Goal: Information Seeking & Learning: Learn about a topic

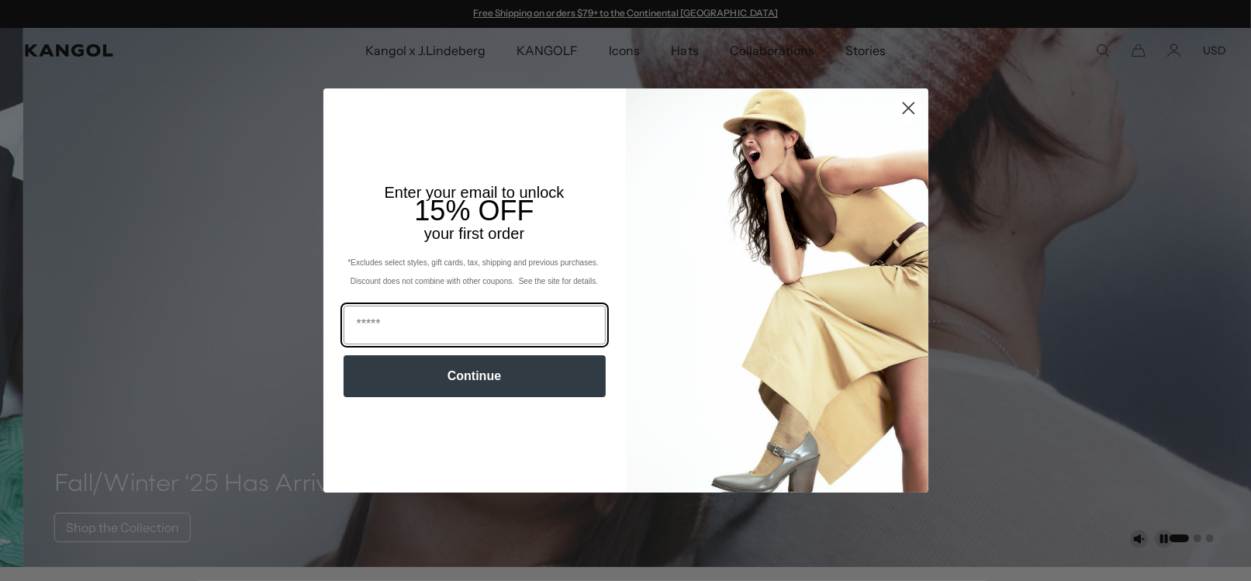
scroll to position [0, 319]
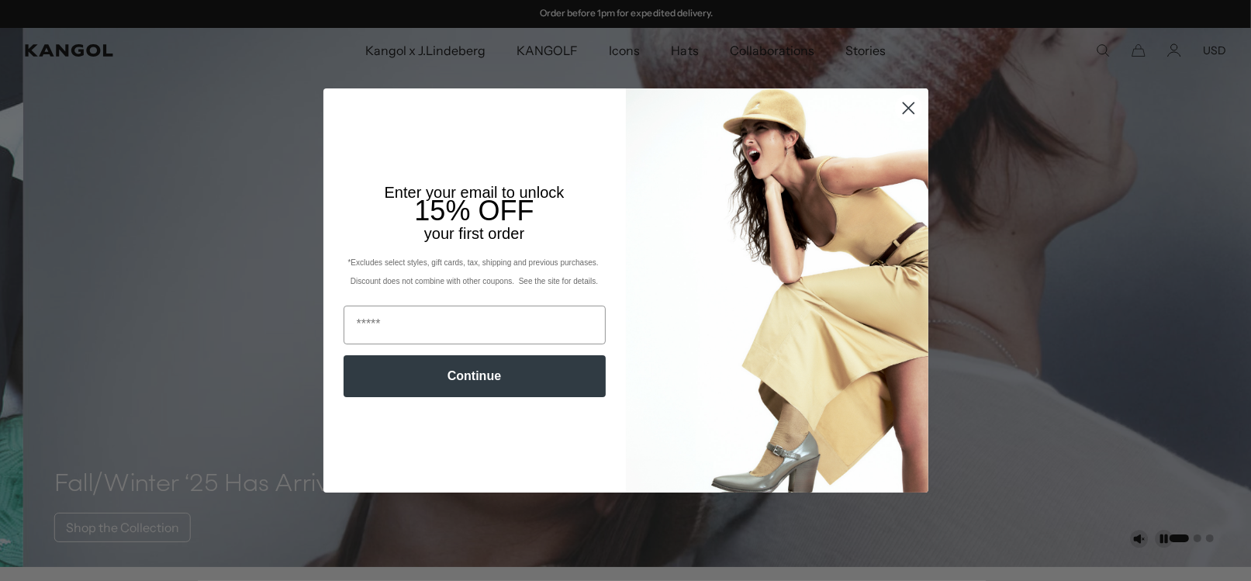
drag, startPoint x: 900, startPoint y: 109, endPoint x: 1008, endPoint y: 72, distance: 114.6
click at [900, 109] on circle "Close dialog" at bounding box center [908, 108] width 26 height 26
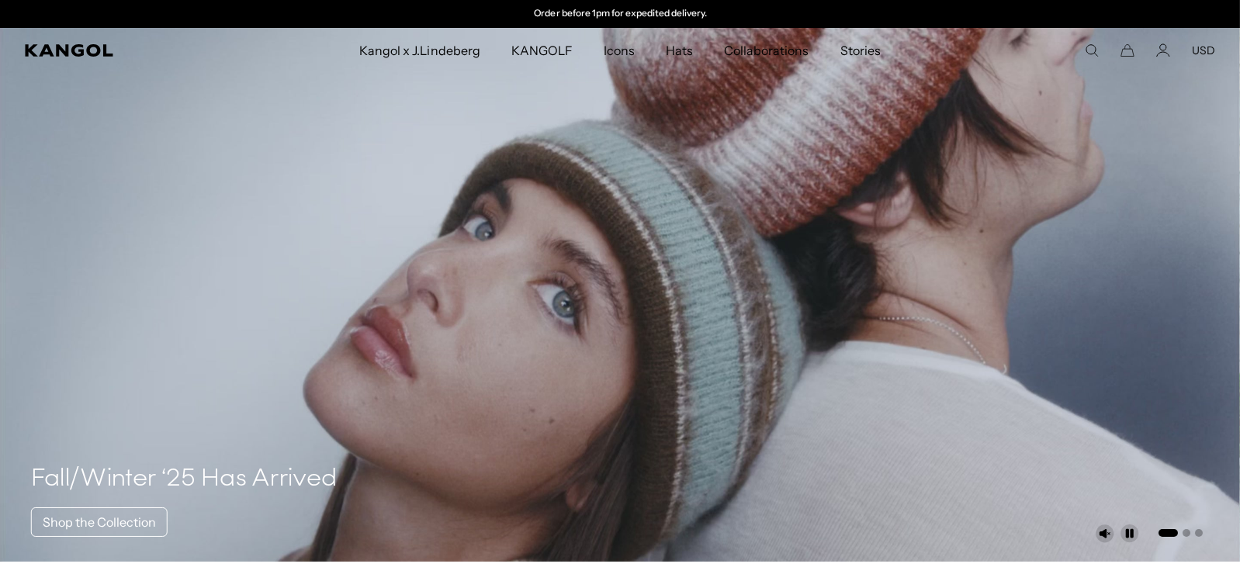
click at [1095, 51] on icon "Search here" at bounding box center [1092, 50] width 14 height 14
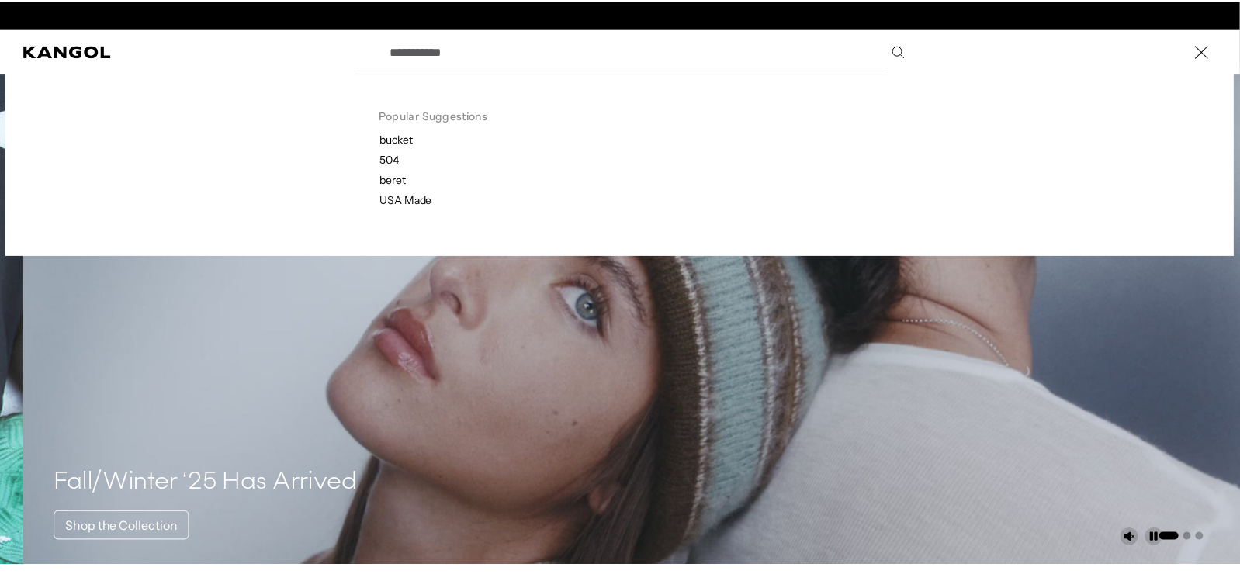
scroll to position [0, 0]
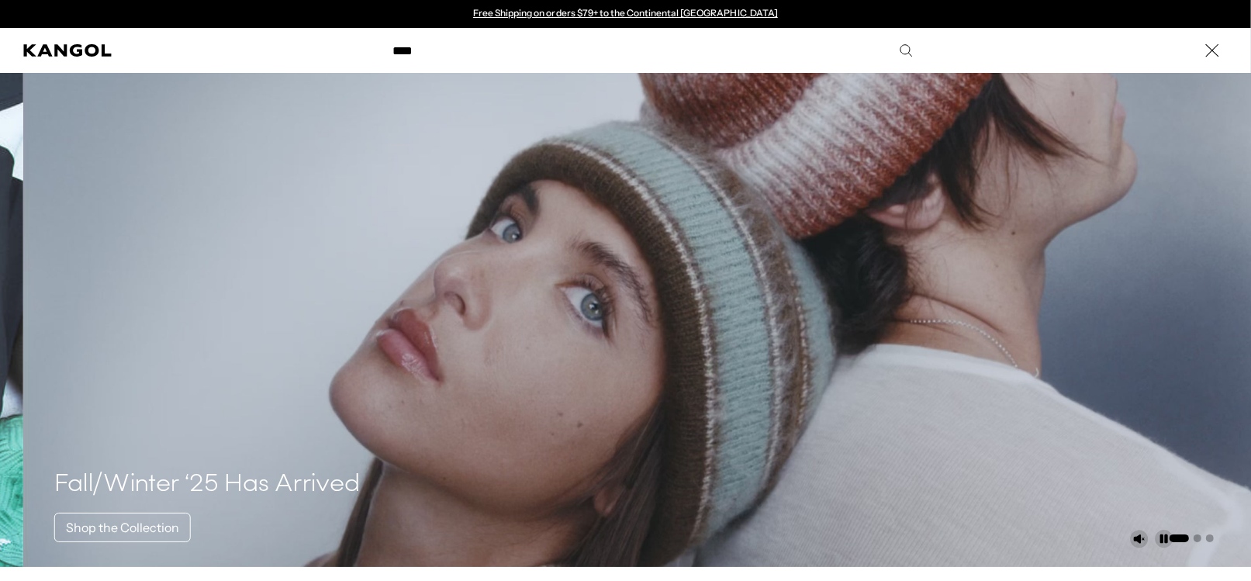
type input "****"
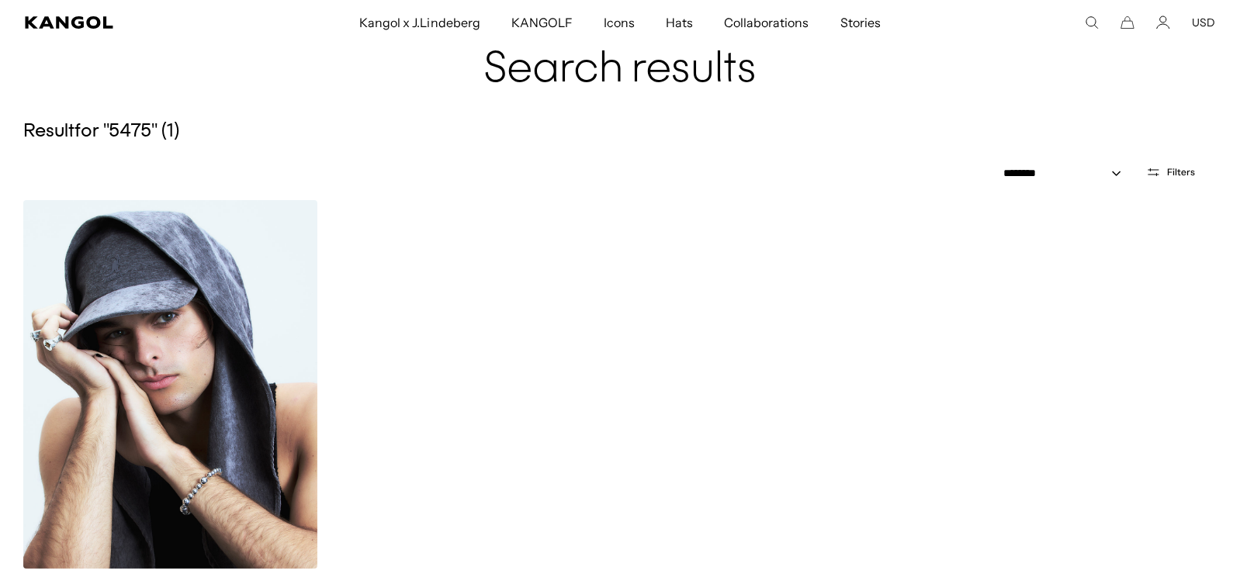
scroll to position [78, 0]
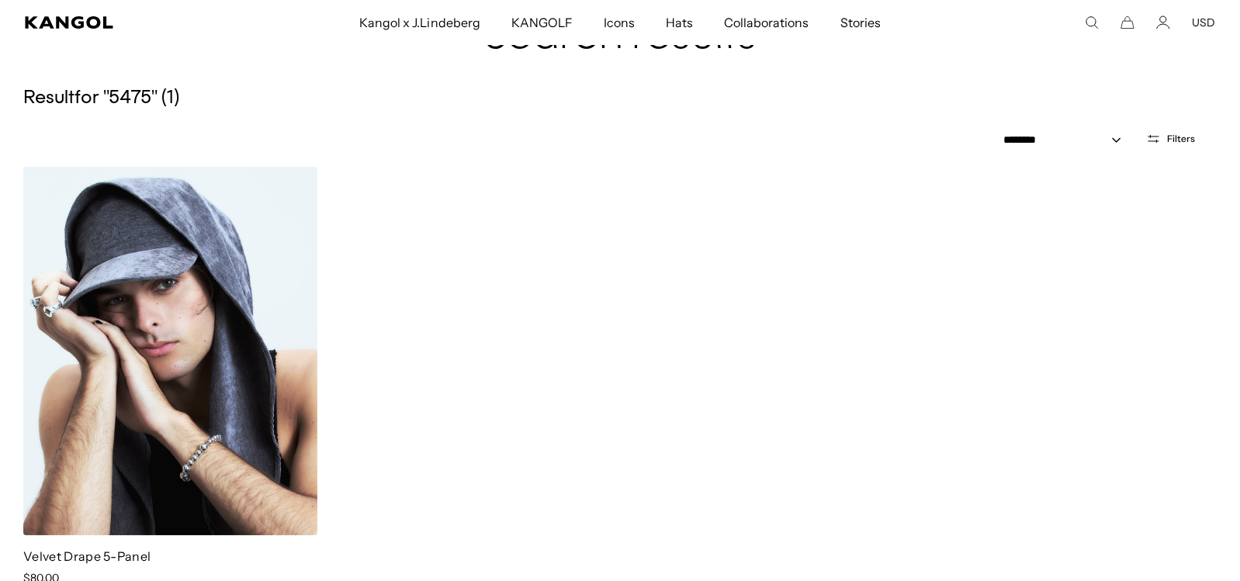
click at [187, 292] on img at bounding box center [170, 351] width 294 height 368
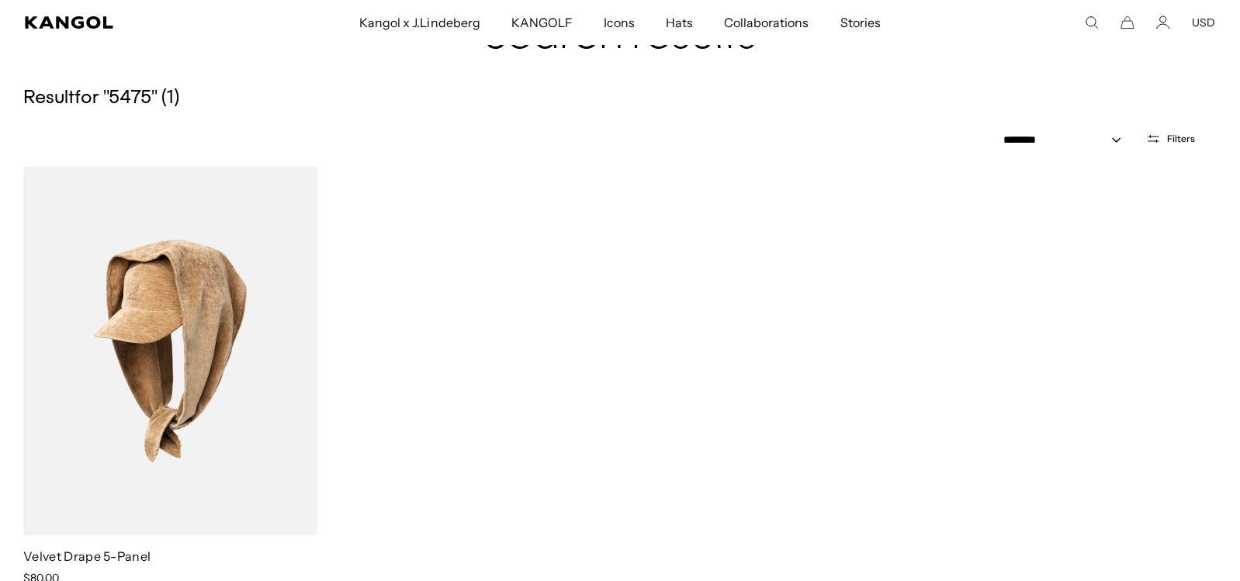
scroll to position [0, 0]
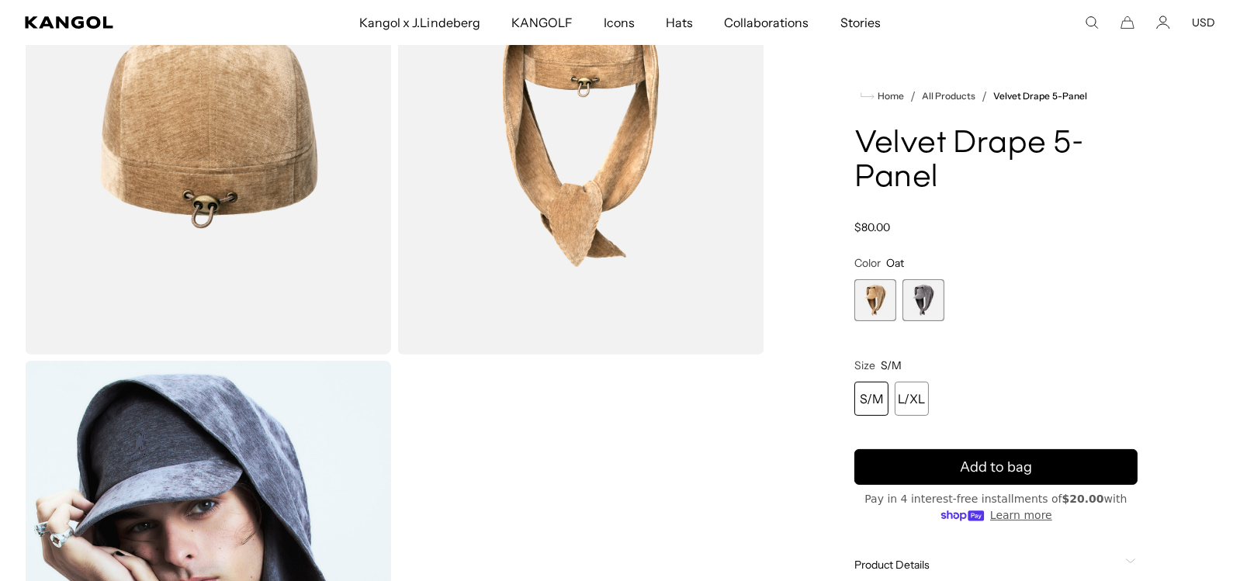
scroll to position [542, 0]
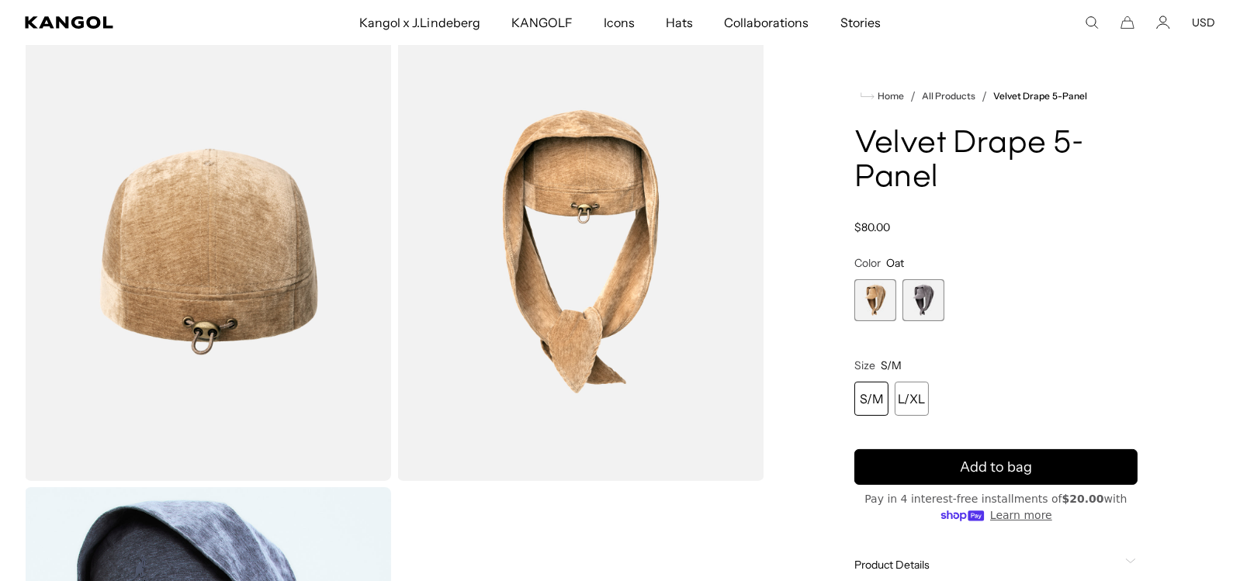
click at [925, 292] on span "2 of 2" at bounding box center [923, 300] width 42 height 42
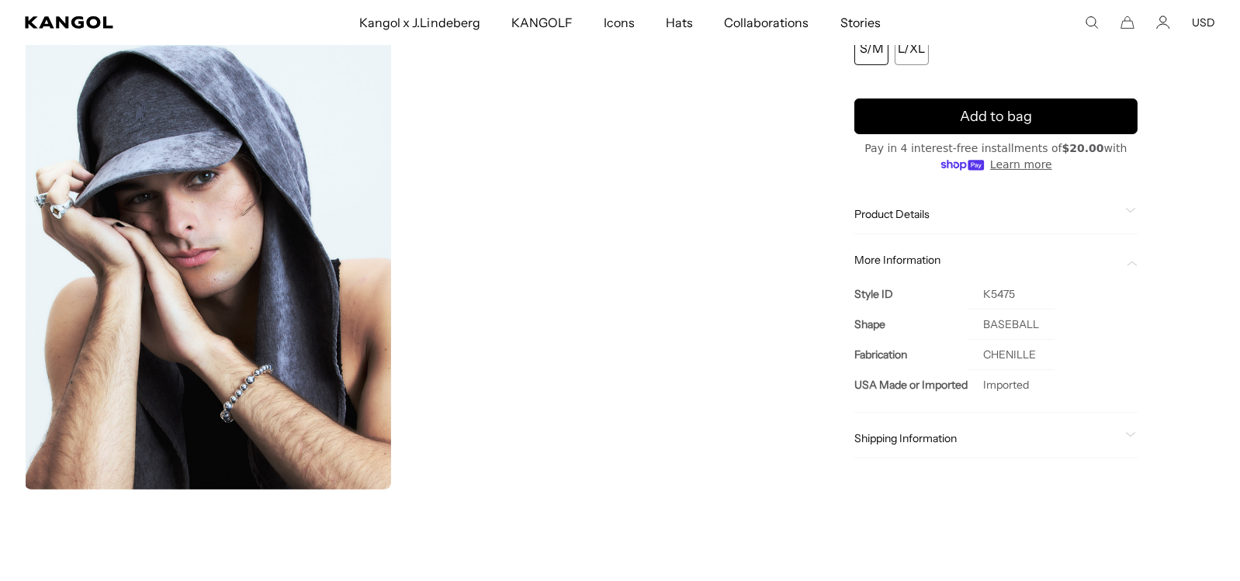
click at [907, 213] on span "Product Details" at bounding box center [986, 214] width 265 height 14
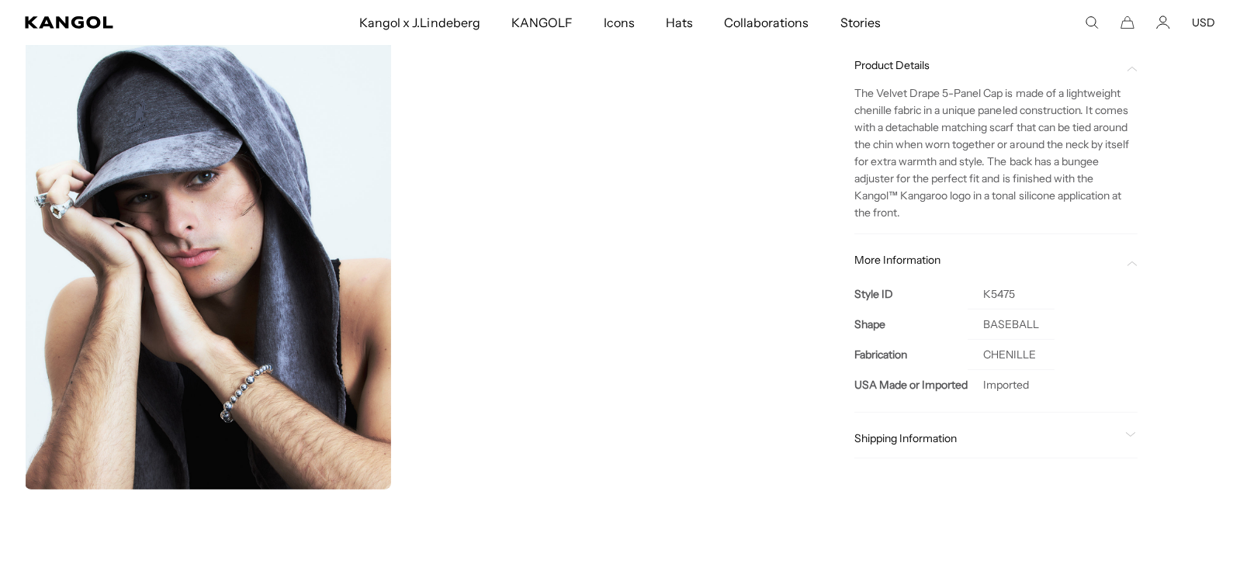
click at [1006, 353] on td "CHENILLE" at bounding box center [1010, 355] width 87 height 30
copy td "CHENILLE"
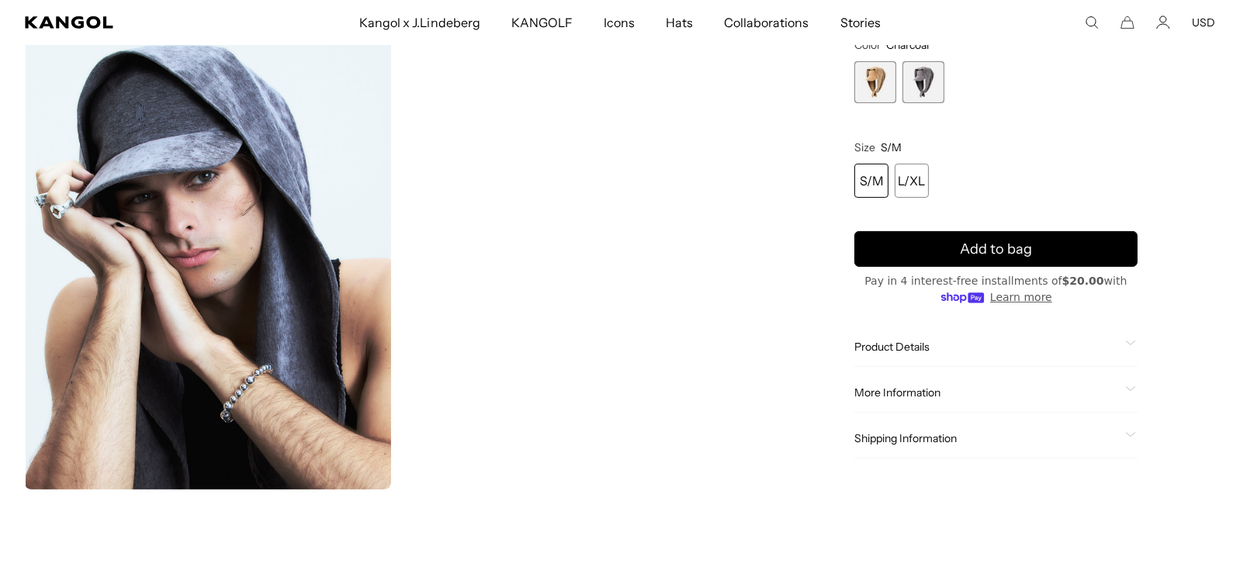
click at [894, 347] on span "Product Details" at bounding box center [986, 347] width 265 height 14
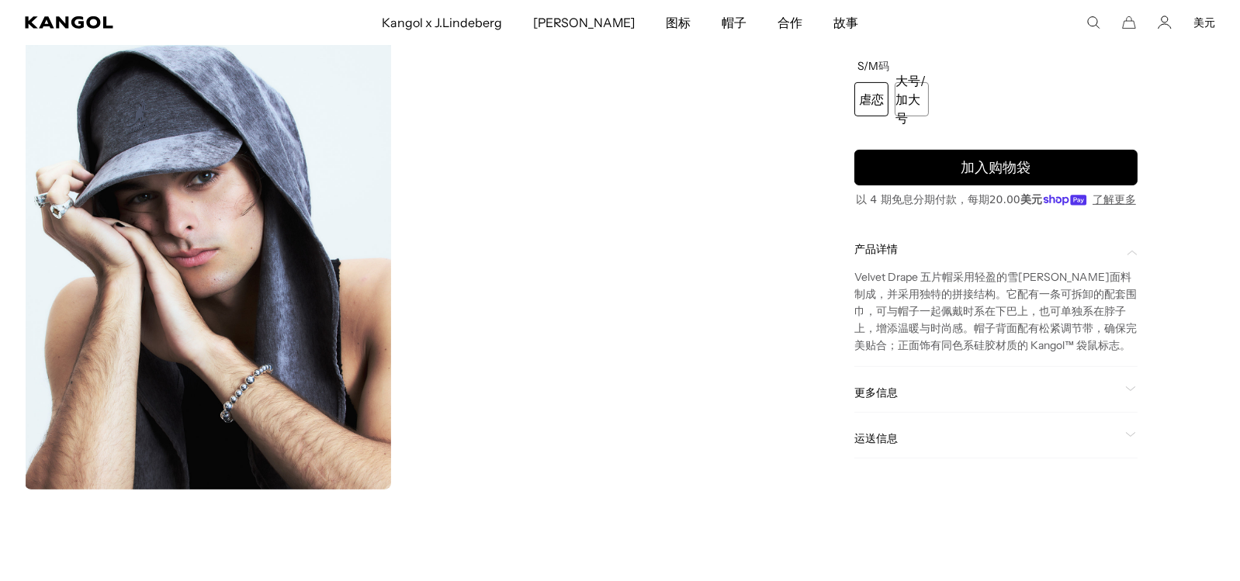
scroll to position [0, 301]
click at [884, 396] on font "更多信息" at bounding box center [875, 393] width 43 height 14
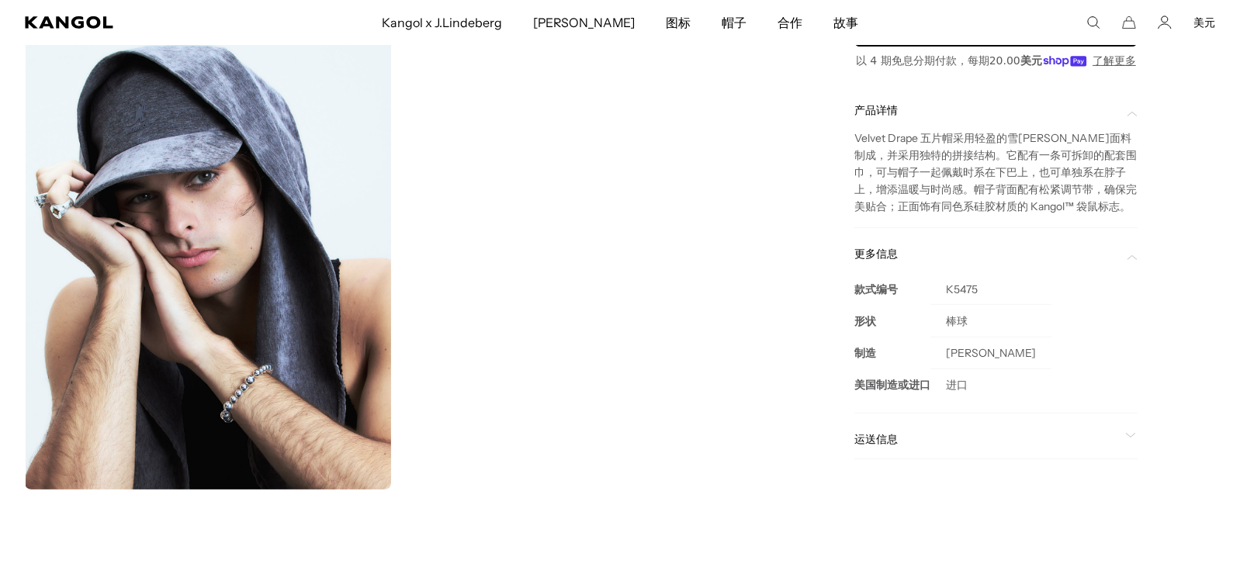
scroll to position [0, 0]
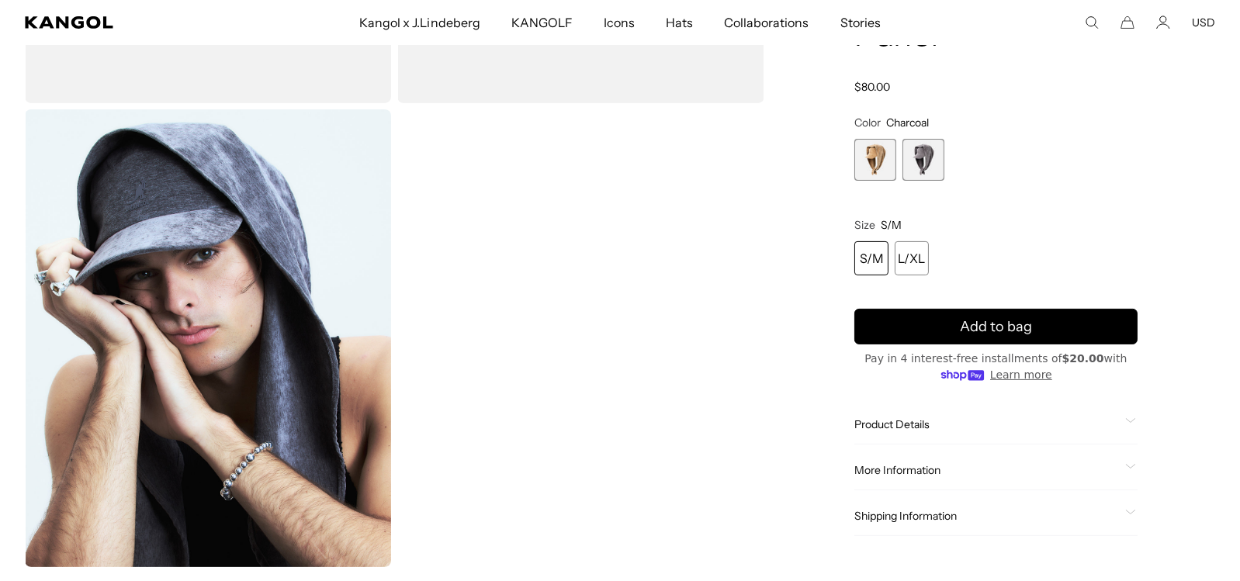
scroll to position [998, 0]
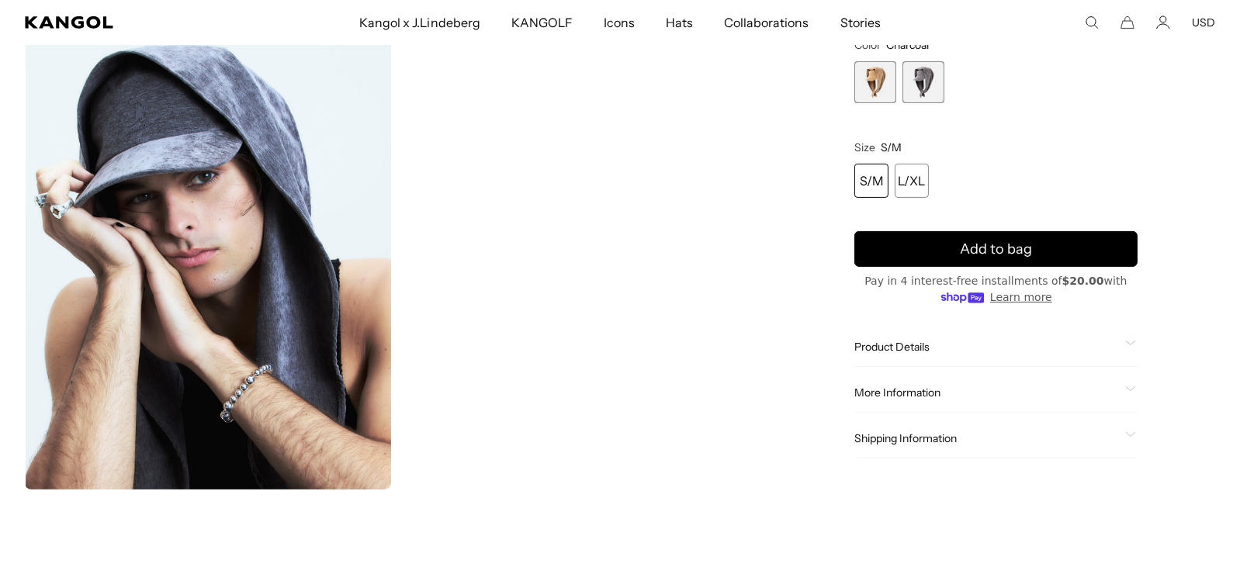
click at [903, 426] on div "Shipping Information" at bounding box center [995, 439] width 283 height 40
drag, startPoint x: 904, startPoint y: 350, endPoint x: 909, endPoint y: 358, distance: 9.5
click at [903, 349] on span "Product Details" at bounding box center [986, 347] width 265 height 14
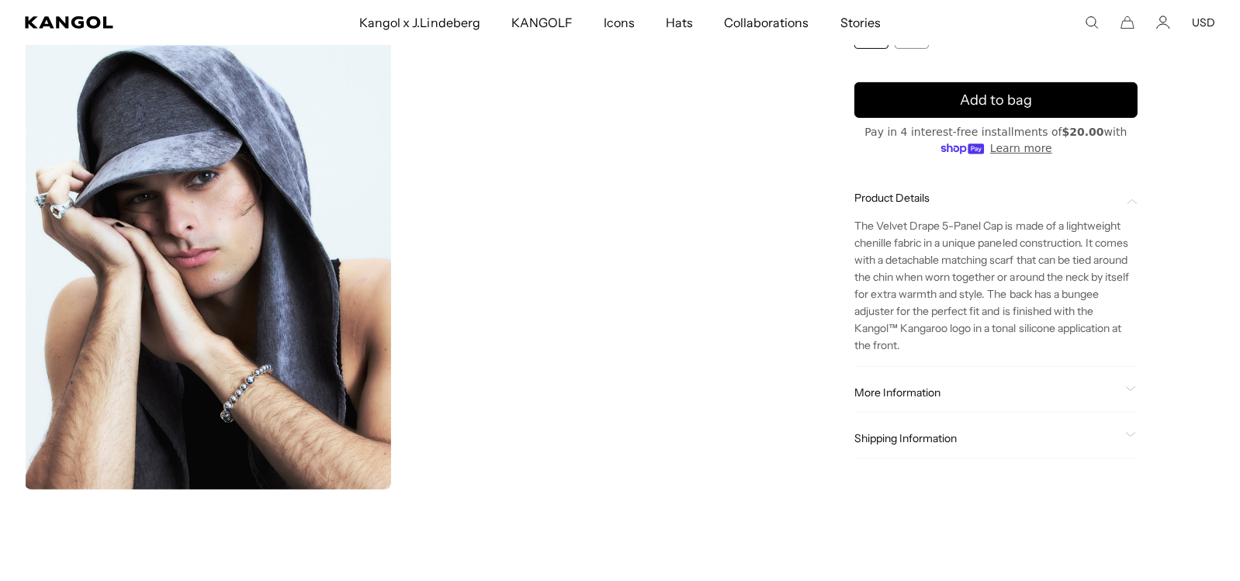
scroll to position [0, 319]
click at [860, 244] on p "The Velvet Drape 5-Panel Cap is made of a lightweight chenille fabric in a uniq…" at bounding box center [995, 285] width 283 height 137
copy p "chenille"
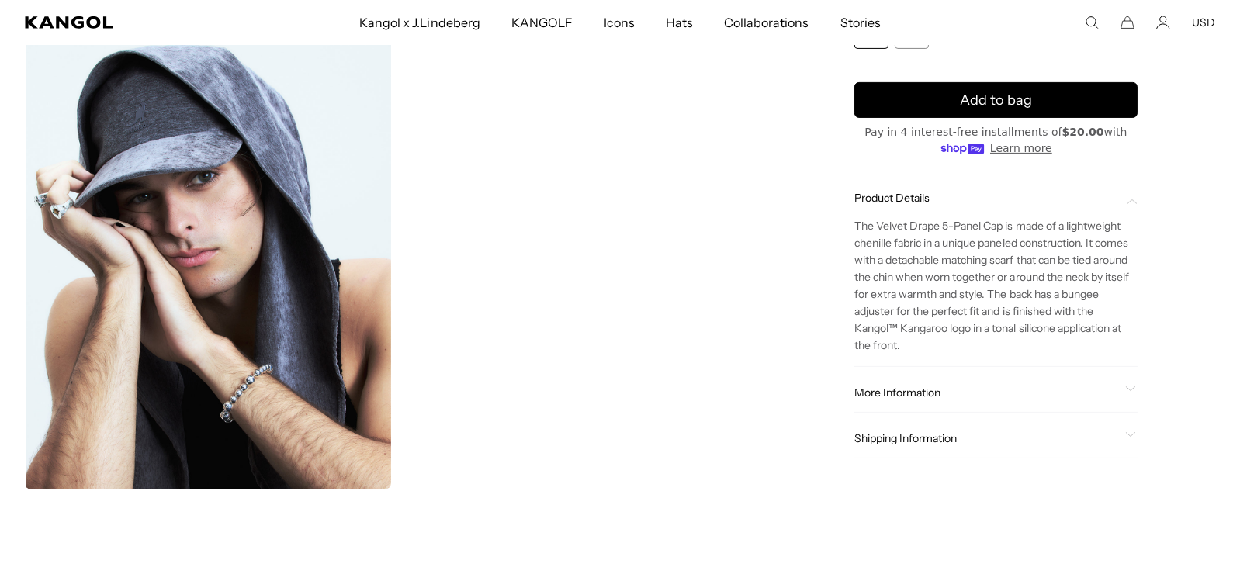
click at [893, 395] on span "More Information" at bounding box center [986, 393] width 265 height 14
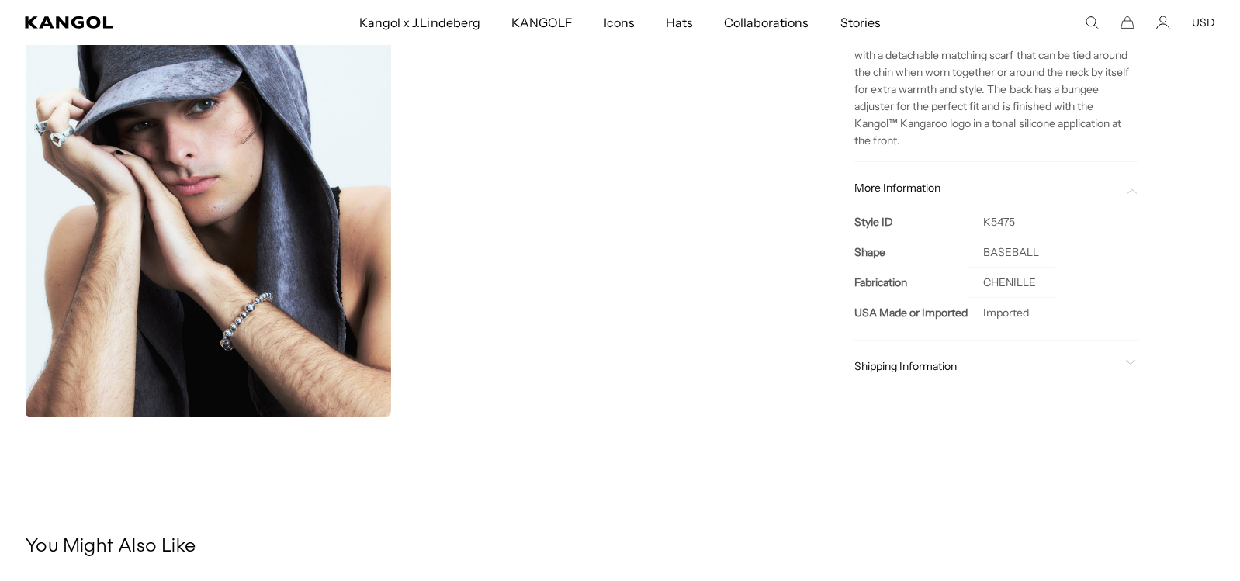
scroll to position [1075, 0]
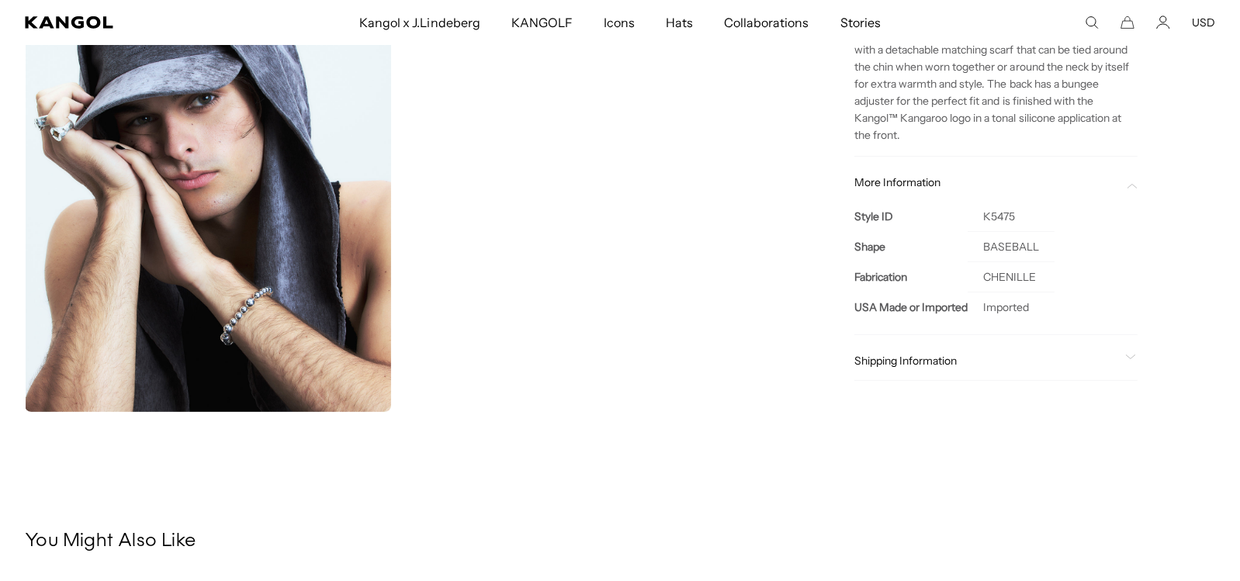
click at [919, 362] on span "Shipping Information" at bounding box center [986, 361] width 265 height 14
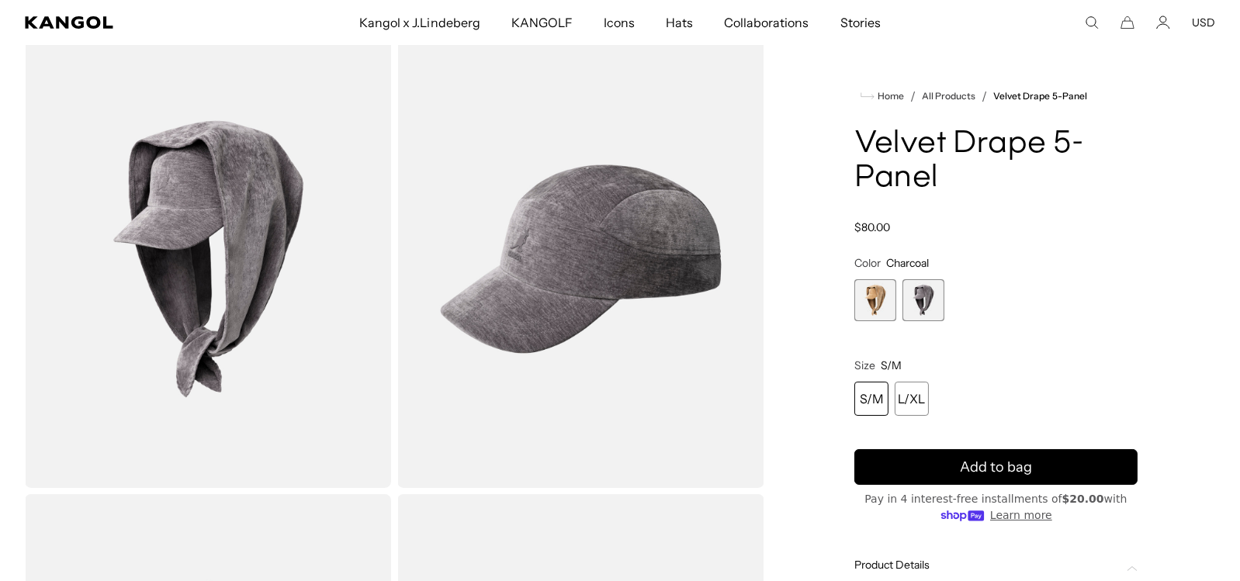
scroll to position [0, 0]
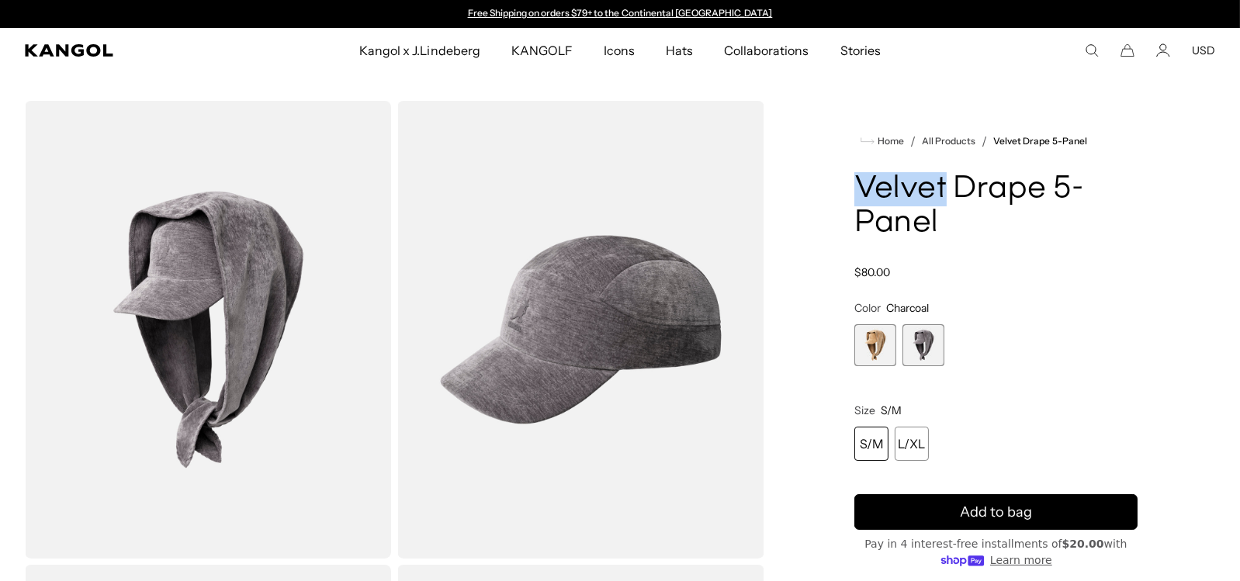
drag, startPoint x: 858, startPoint y: 185, endPoint x: 944, endPoint y: 183, distance: 86.1
click at [944, 183] on h1 "Velvet Drape 5-Panel" at bounding box center [995, 206] width 283 height 68
copy h1 "Velvet"
